Goal: Entertainment & Leisure: Browse casually

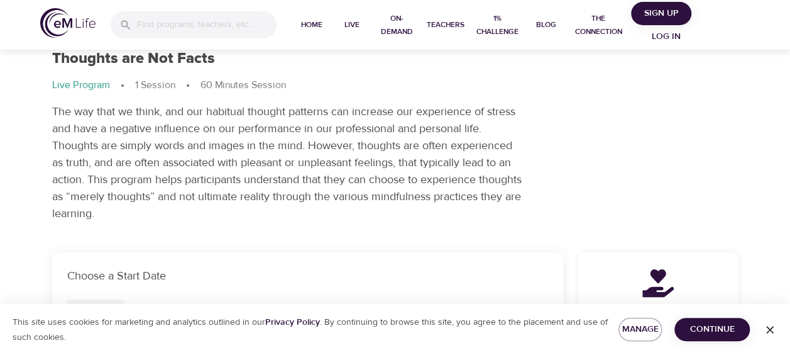
scroll to position [63, 0]
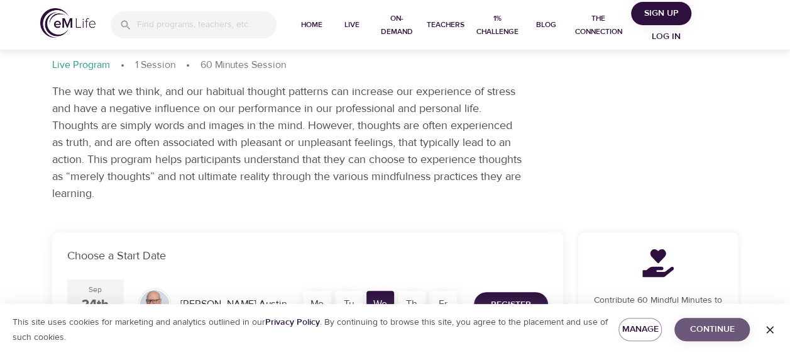
click at [729, 333] on span "Continue" at bounding box center [712, 329] width 55 height 16
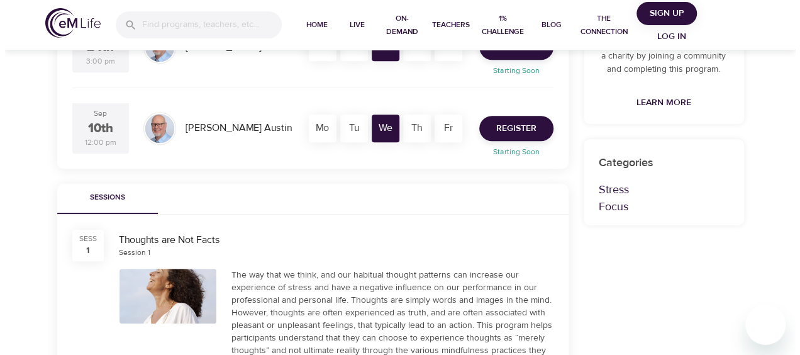
scroll to position [252, 0]
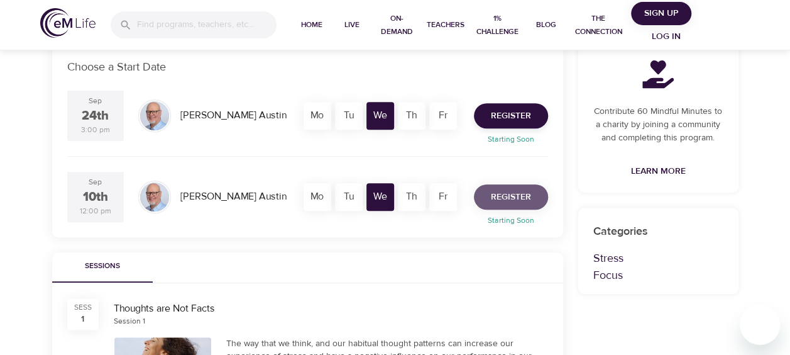
click at [514, 199] on span "Register" at bounding box center [511, 197] width 40 height 16
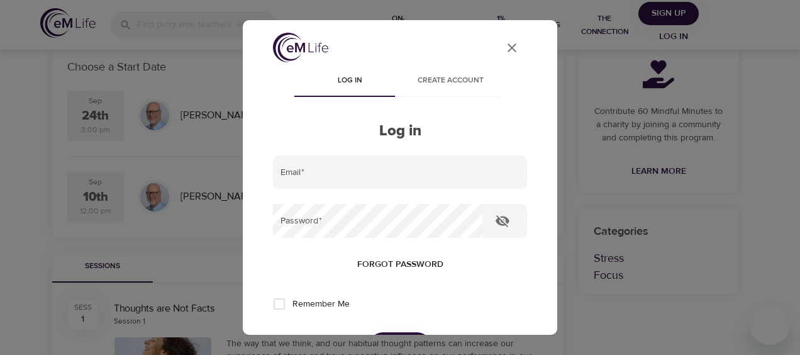
type input "[EMAIL_ADDRESS][DOMAIN_NAME]"
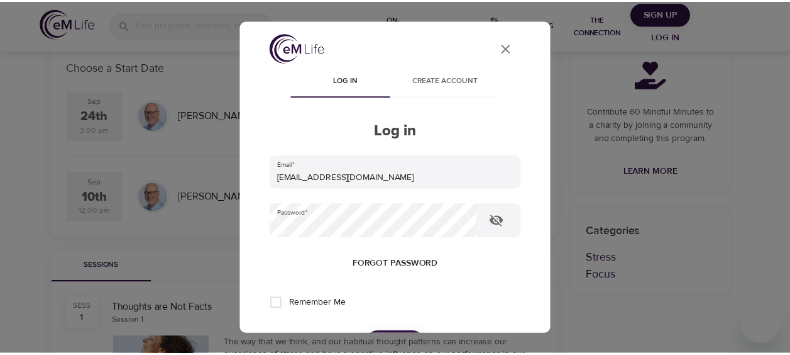
scroll to position [63, 0]
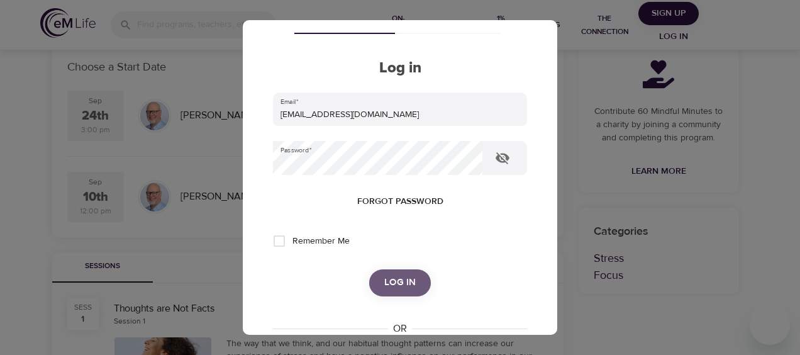
click at [386, 277] on span "Log in" at bounding box center [399, 282] width 31 height 16
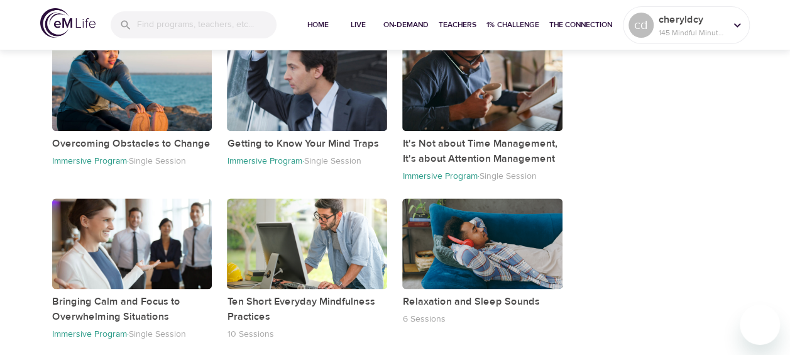
scroll to position [714, 0]
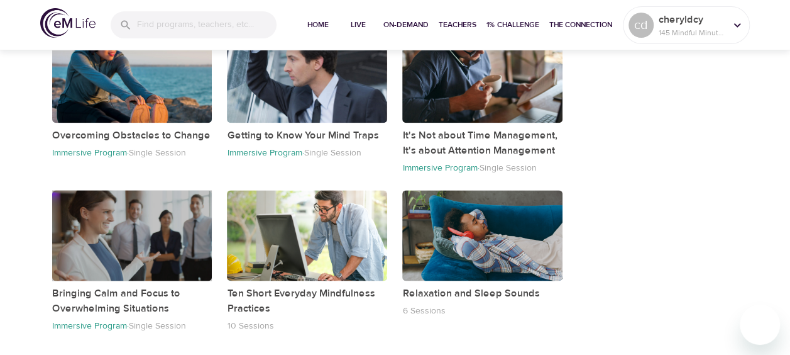
click at [146, 244] on div "button" at bounding box center [132, 235] width 160 height 90
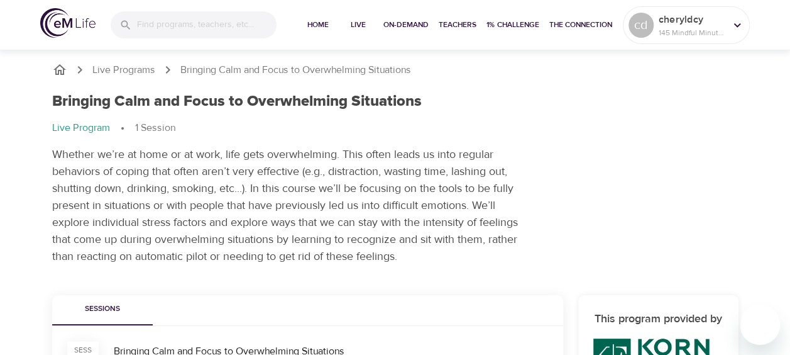
click at [72, 127] on p "Live Program" at bounding box center [81, 128] width 58 height 14
click at [206, 101] on h1 "Bringing Calm and Focus to Overwhelming Situations" at bounding box center [237, 101] width 370 height 18
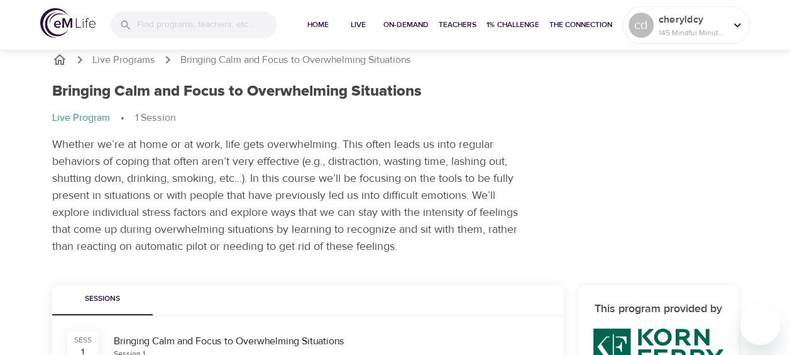
scroll to position [126, 0]
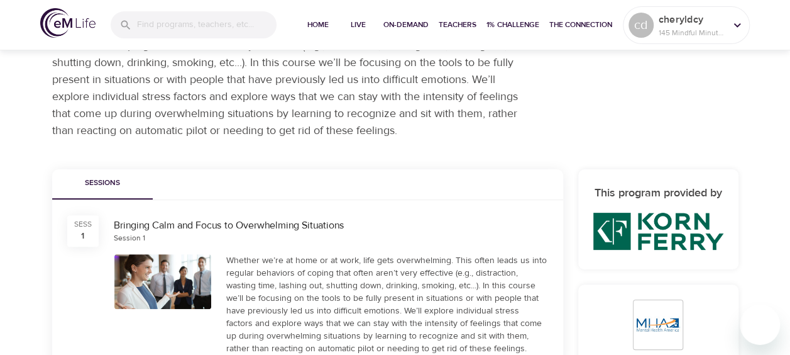
click at [166, 225] on div "Bringing Calm and Focus to Overwhelming Situations" at bounding box center [331, 225] width 435 height 14
click at [120, 240] on div "Session 1" at bounding box center [129, 238] width 31 height 11
click at [412, 289] on div "Whether we’re at home or at work, life gets overwhelming. This often leads us i…" at bounding box center [387, 304] width 322 height 101
click at [170, 278] on div at bounding box center [162, 281] width 97 height 55
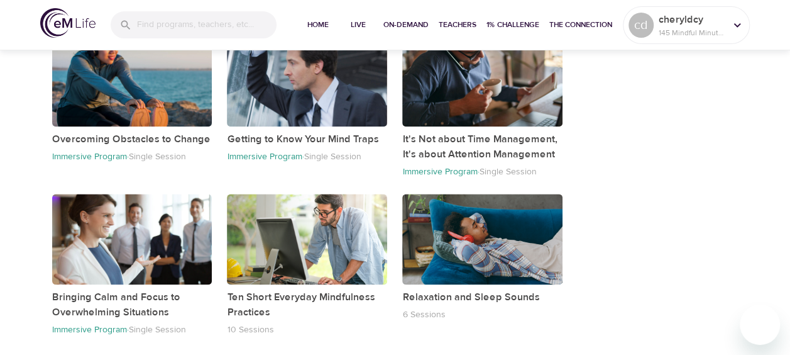
scroll to position [714, 0]
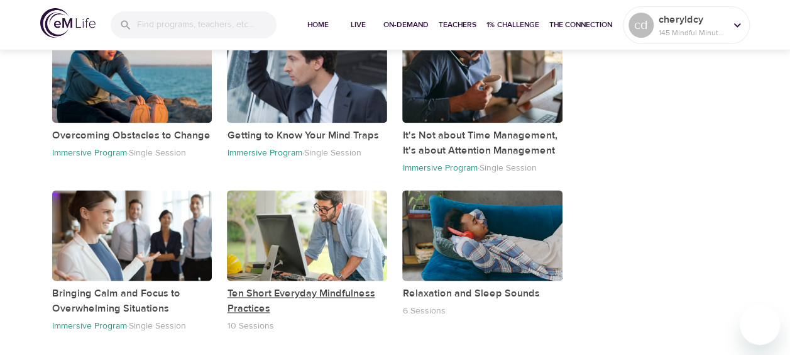
click at [243, 300] on p "Ten Short Everyday Mindfulness Practices" at bounding box center [307, 300] width 160 height 30
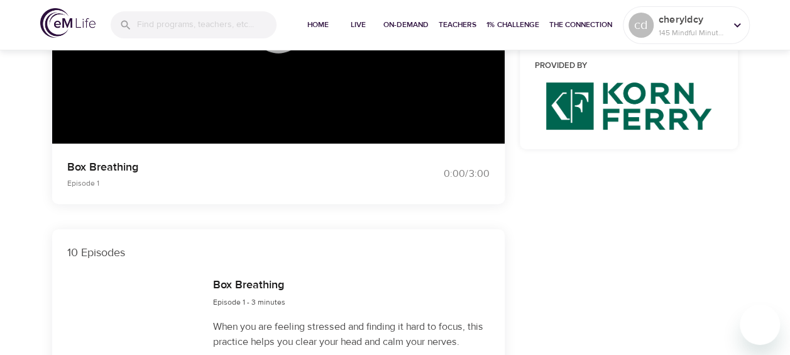
scroll to position [714, 0]
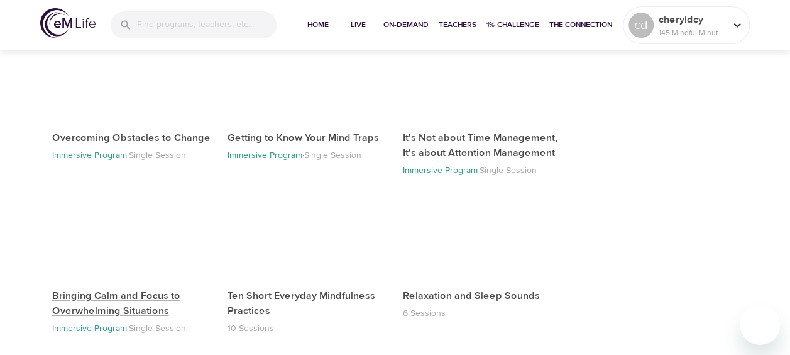
scroll to position [714, 0]
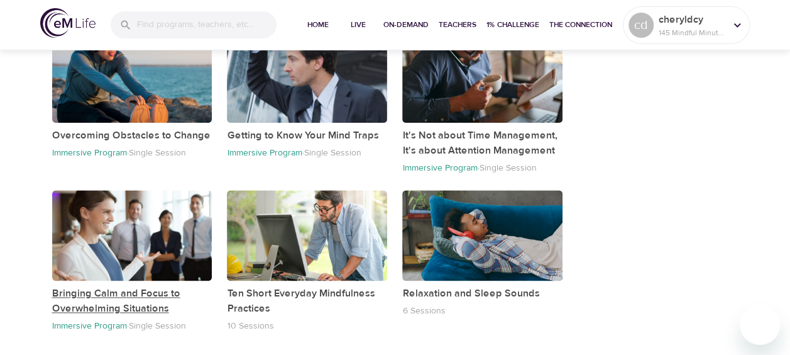
click at [108, 296] on p "Bringing Calm and Focus to Overwhelming Situations" at bounding box center [132, 300] width 160 height 30
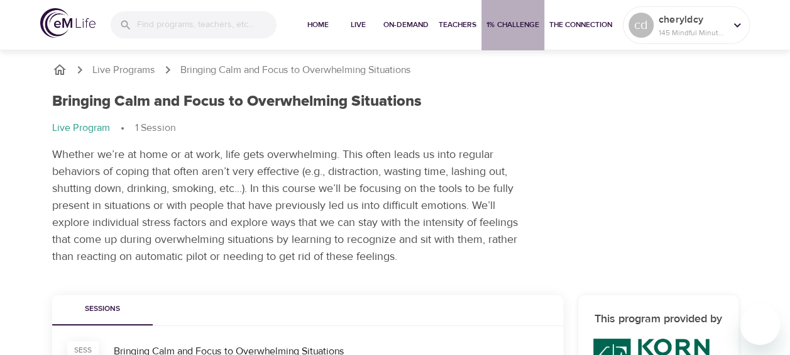
click at [506, 23] on span "1% Challenge" at bounding box center [513, 24] width 53 height 13
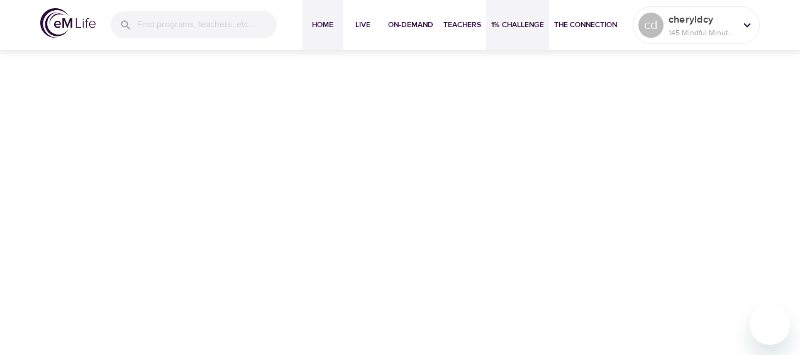
click at [322, 24] on span "Home" at bounding box center [323, 24] width 30 height 13
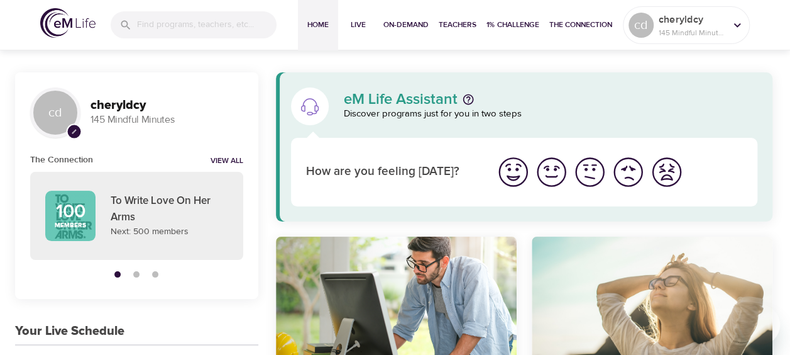
click at [592, 176] on img "I'm feeling ok" at bounding box center [590, 172] width 35 height 35
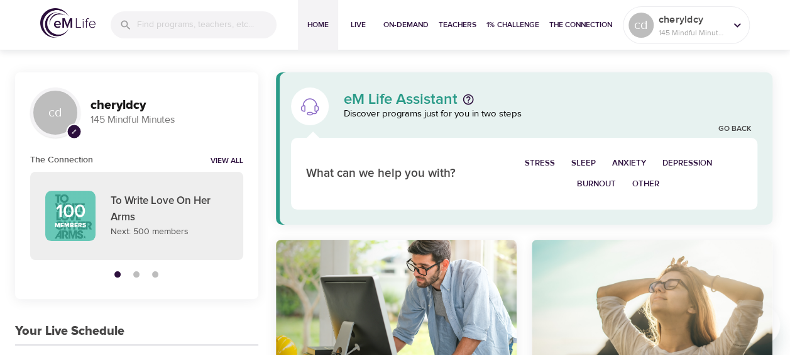
click at [695, 161] on span "Depression" at bounding box center [688, 163] width 50 height 14
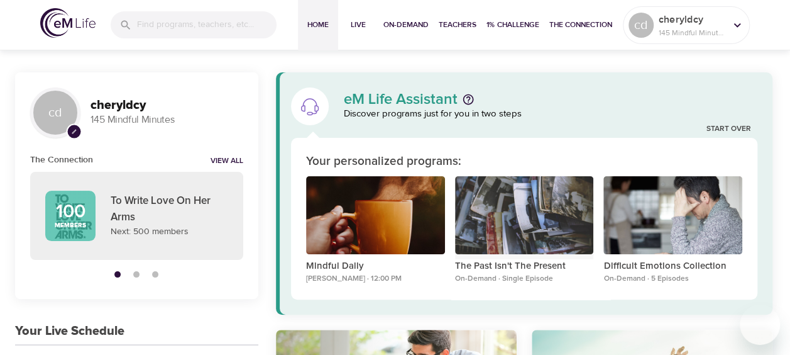
scroll to position [63, 0]
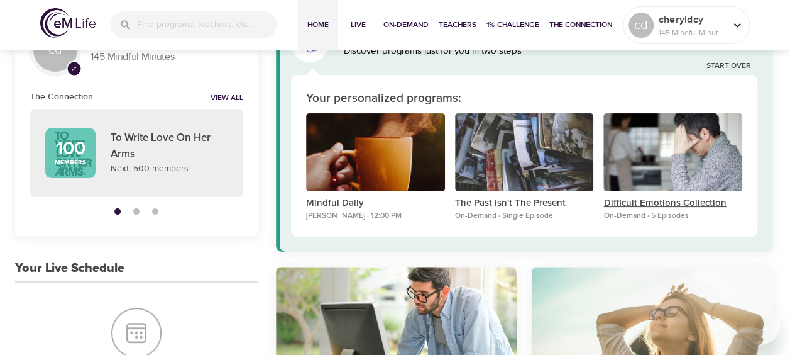
click at [639, 199] on p "Difficult Emotions Collection" at bounding box center [673, 203] width 139 height 14
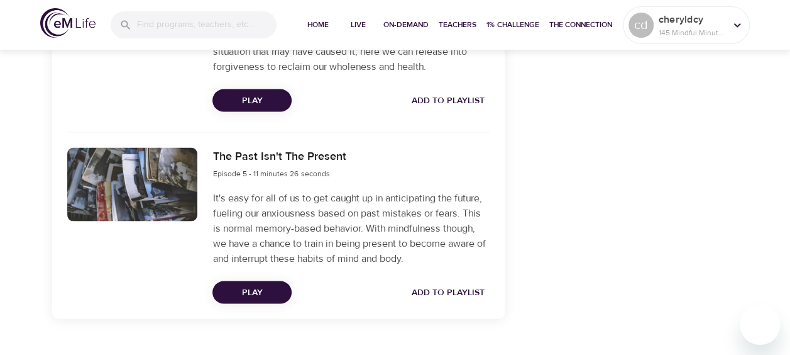
scroll to position [1158, 0]
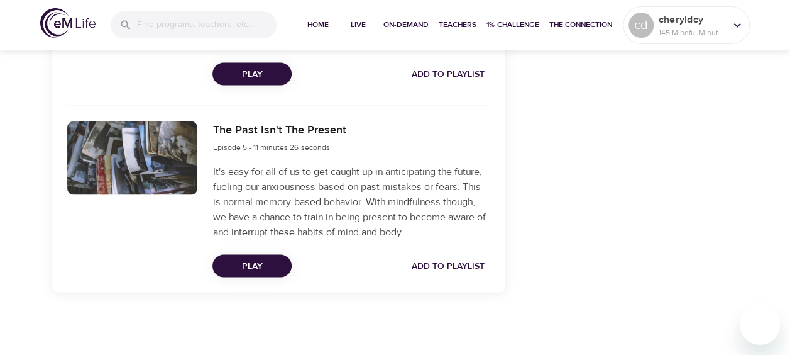
click at [425, 264] on span "Add to Playlist" at bounding box center [448, 266] width 73 height 16
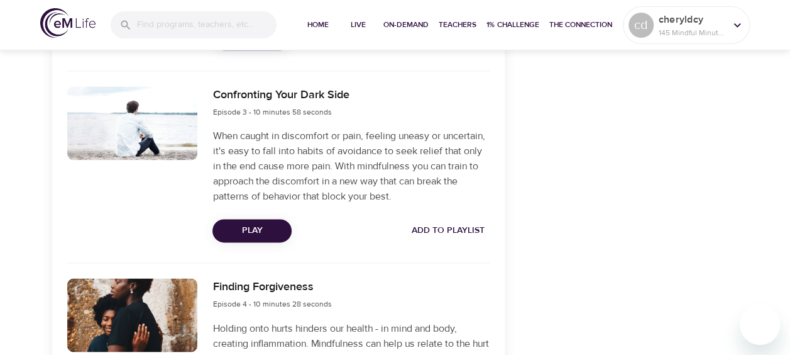
scroll to position [781, 0]
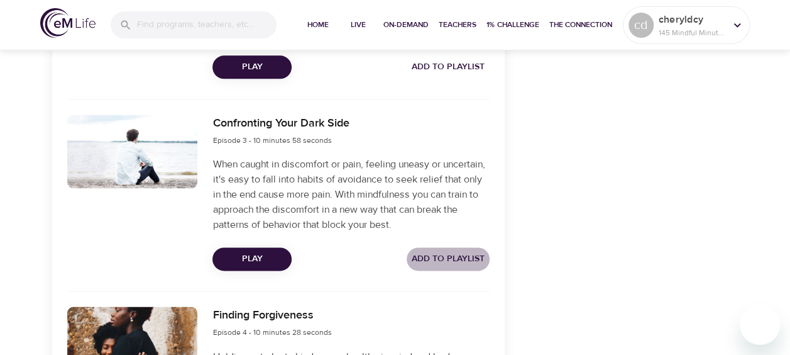
click at [427, 262] on span "Add to Playlist" at bounding box center [448, 259] width 73 height 16
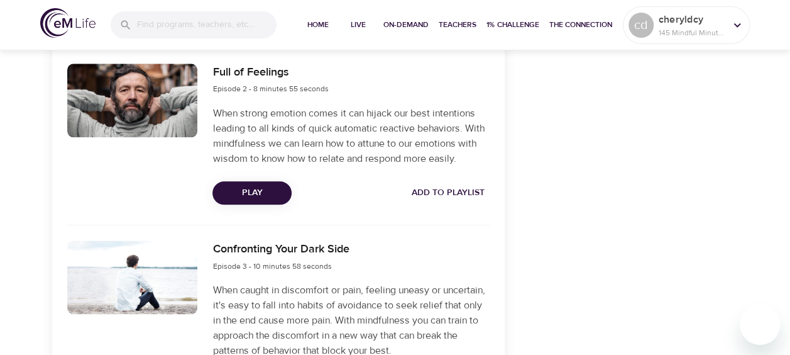
scroll to position [592, 0]
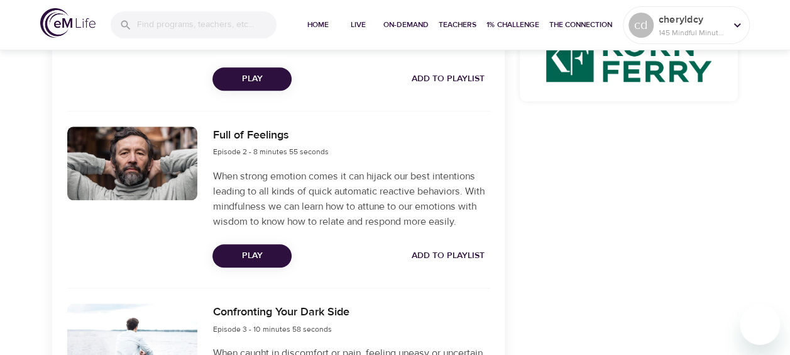
click at [443, 255] on span "Add to Playlist" at bounding box center [448, 256] width 73 height 16
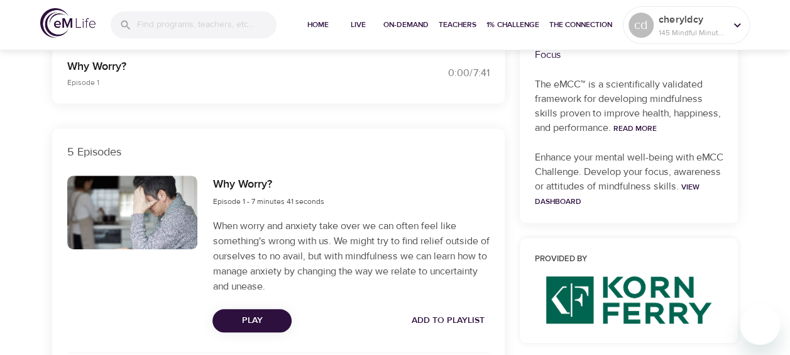
scroll to position [278, 0]
